Goal: Entertainment & Leisure: Consume media (video, audio)

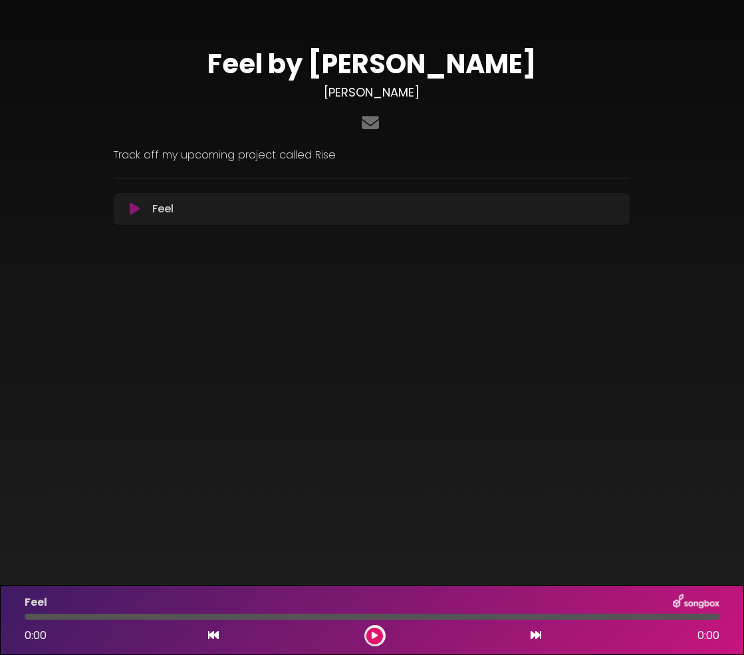
click at [134, 208] on icon at bounding box center [135, 208] width 10 height 13
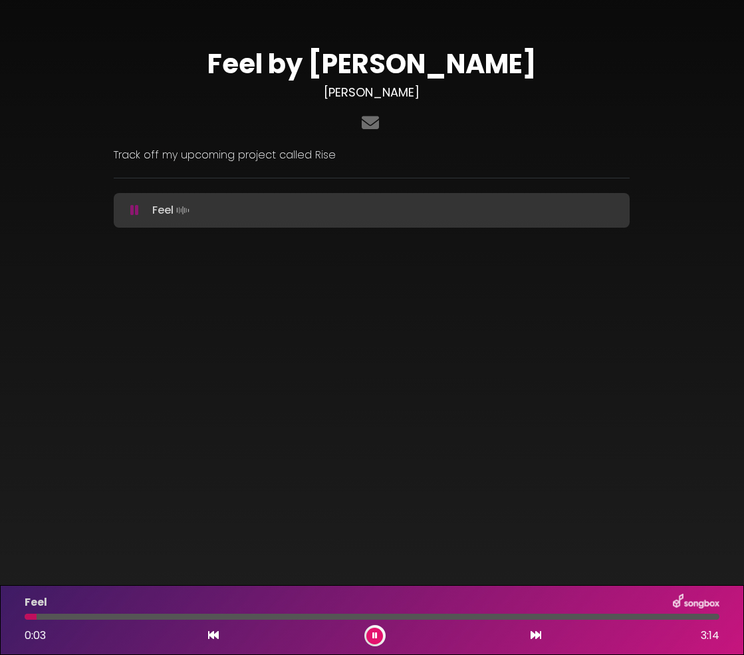
click at [179, 617] on div at bounding box center [372, 616] width 695 height 6
click at [303, 614] on div at bounding box center [372, 616] width 695 height 6
click at [134, 615] on div at bounding box center [372, 616] width 695 height 6
click at [447, 618] on div at bounding box center [372, 616] width 695 height 6
click at [373, 637] on icon at bounding box center [375, 635] width 5 height 8
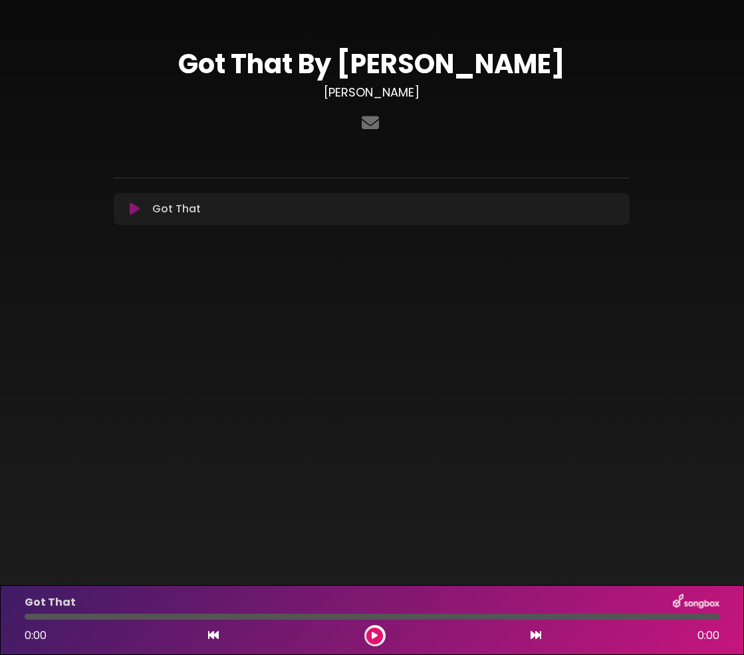
click at [133, 210] on icon at bounding box center [135, 208] width 10 height 13
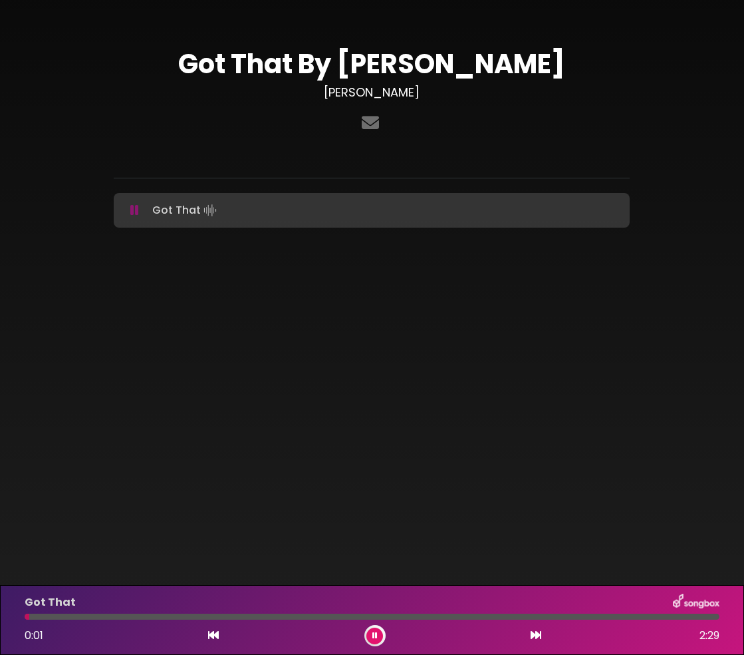
click at [210, 616] on div at bounding box center [372, 616] width 695 height 6
click at [373, 633] on icon at bounding box center [375, 635] width 5 height 8
